Goal: Task Accomplishment & Management: Use online tool/utility

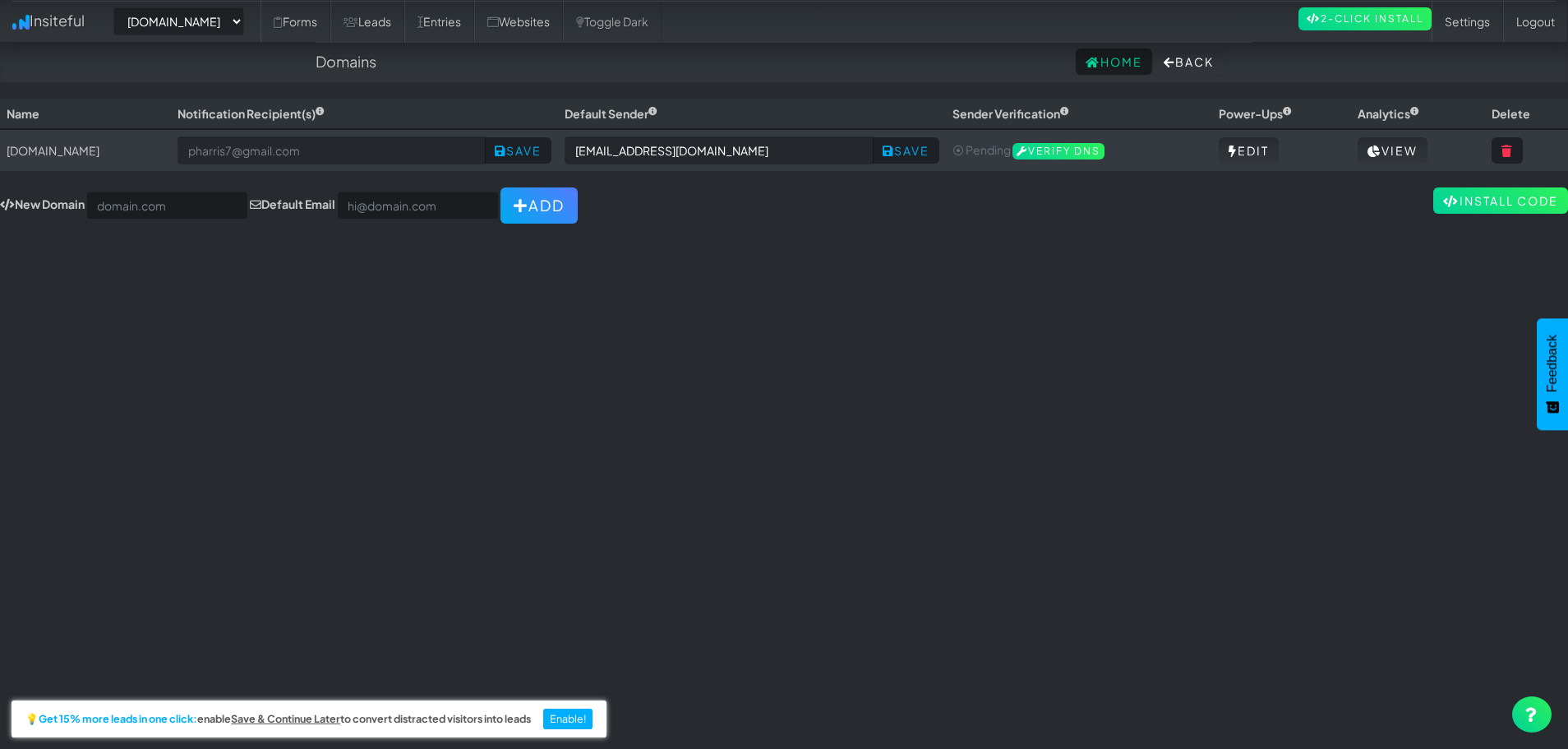
select select "2395"
click at [320, 22] on link "Forms" at bounding box center [295, 21] width 70 height 41
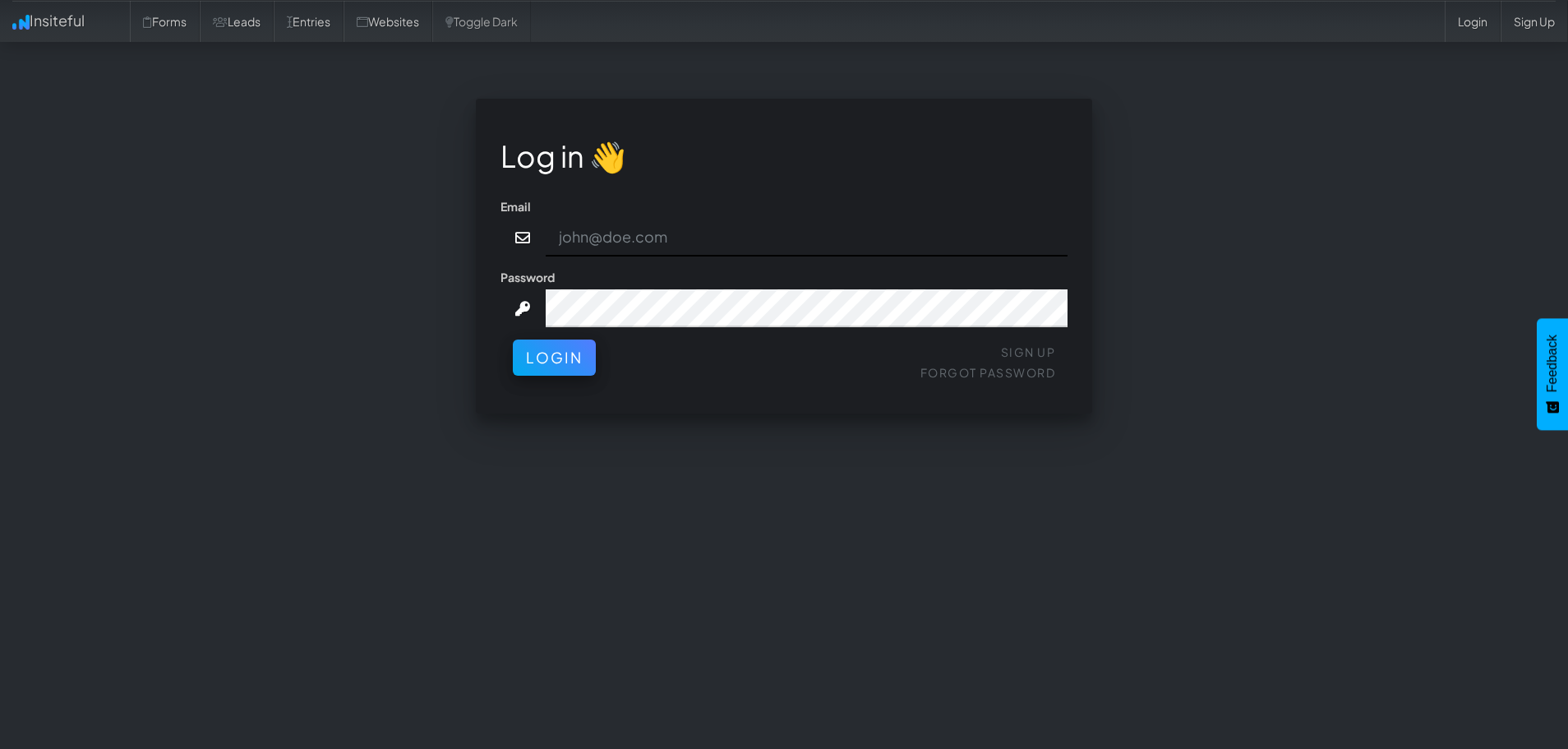
type input "[EMAIL_ADDRESS][DOMAIN_NAME]"
click at [580, 356] on button "Login" at bounding box center [554, 353] width 83 height 36
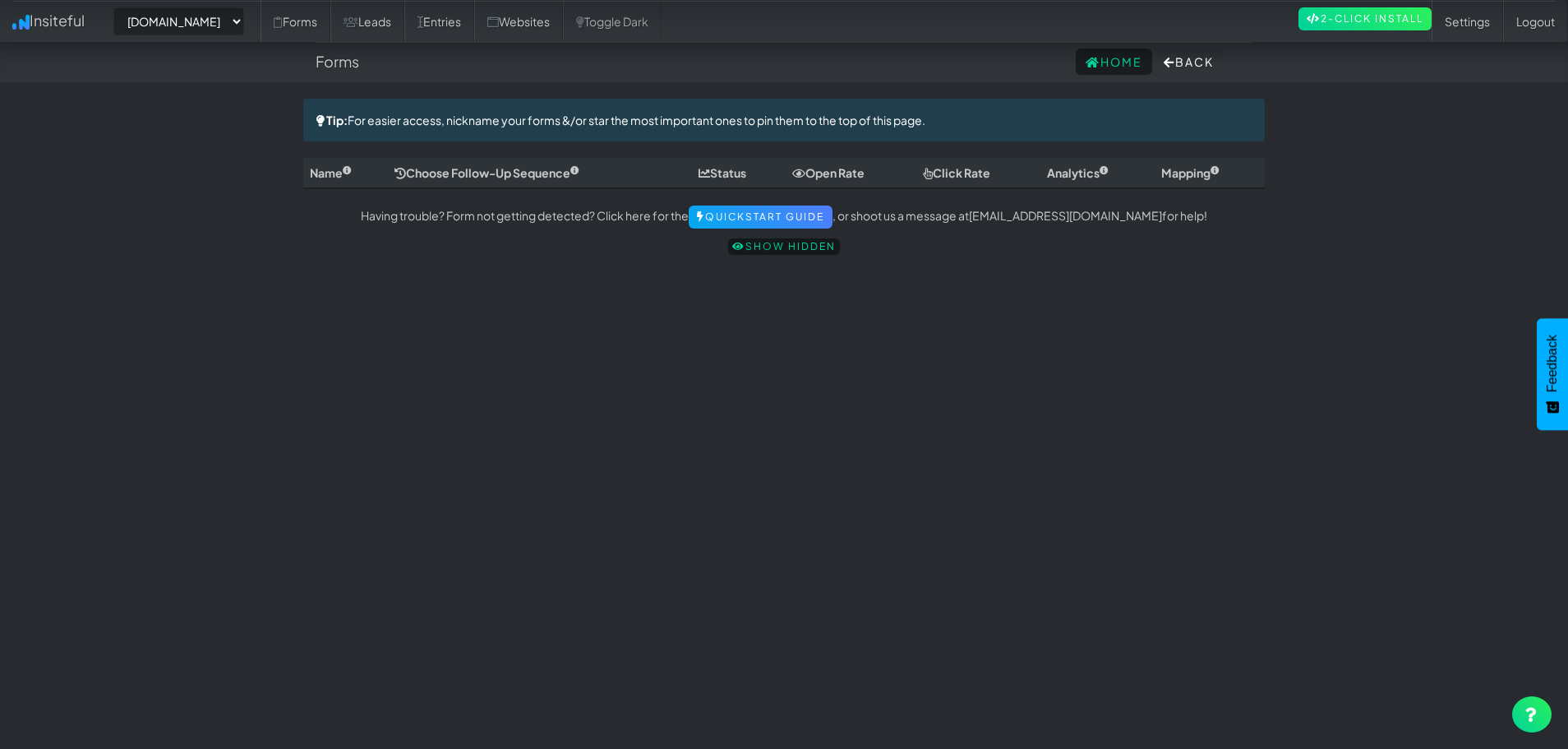
select select "2395"
click at [896, 482] on div "Toggle navigation Insiteful -- None -- [DOMAIN_NAME] Forms Leads Entries Websit…" at bounding box center [784, 416] width 962 height 636
